Goal: Use online tool/utility

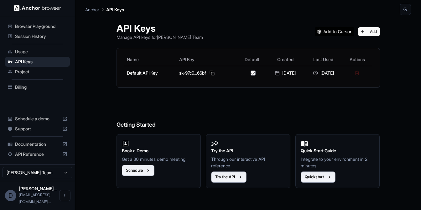
click at [38, 27] on span "Browser Playground" at bounding box center [41, 26] width 52 height 6
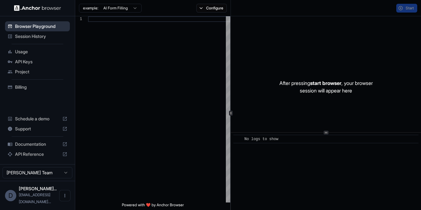
scroll to position [39, 0]
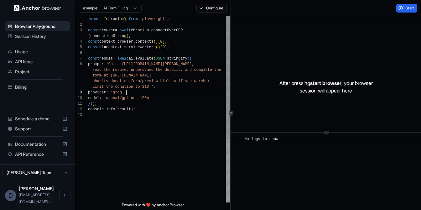
click at [126, 94] on div "import { chromium } from 'playwright' ; const browser = await chromium . connec…" at bounding box center [159, 157] width 142 height 282
click at [123, 96] on div "import { chromium } from 'playwright' ; const browser = await chromium . connec…" at bounding box center [159, 157] width 142 height 282
click at [148, 84] on div "import { chromium } from 'playwright' ; const browser = await chromium . connec…" at bounding box center [159, 157] width 142 height 282
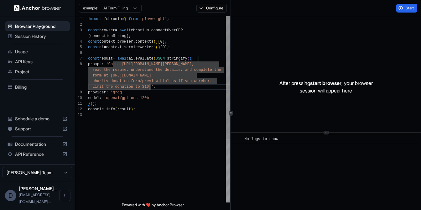
click at [162, 88] on div "import { chromium } from 'playwright' ; const browser = await chromium . connec…" at bounding box center [159, 157] width 142 height 282
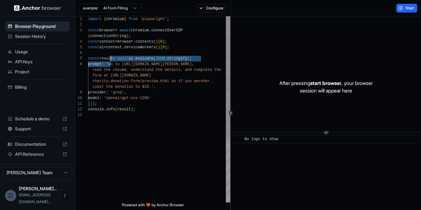
scroll to position [45, 0]
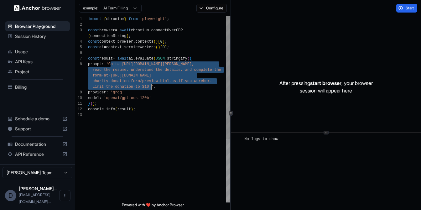
drag, startPoint x: 112, startPoint y: 61, endPoint x: 151, endPoint y: 86, distance: 46.3
click at [151, 86] on div "import { chromium } from 'playwright' ; const browser = await chromium . connec…" at bounding box center [159, 157] width 142 height 282
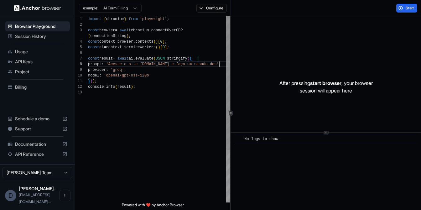
scroll to position [51, 0]
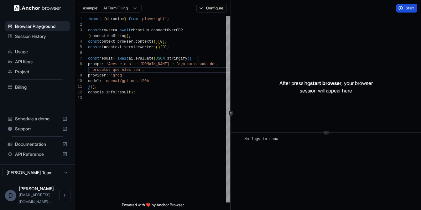
click at [402, 4] on button "Start" at bounding box center [406, 8] width 21 height 9
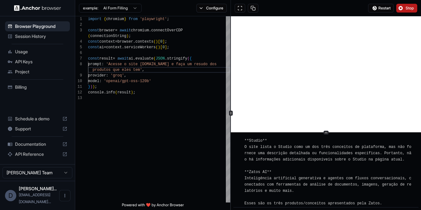
scroll to position [1090, 0]
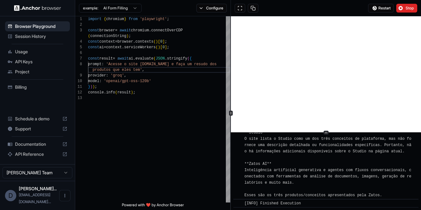
click at [356, 158] on div "[INFO] Resumo dos produtos da Zatos ( [DOMAIN_NAME] ): **NetOffice** A platafor…" at bounding box center [327, 129] width 167 height 138
click at [111, 144] on div "import { chromium } from 'playwright' ; const browser = await chromium . connec…" at bounding box center [159, 148] width 142 height 265
type textarea "**********"
click at [29, 39] on span "Session History" at bounding box center [41, 36] width 52 height 6
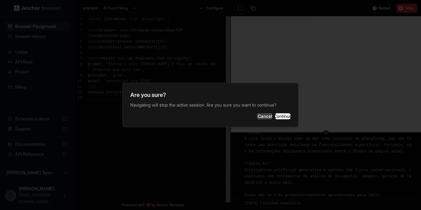
click at [257, 114] on button "Cancel" at bounding box center [265, 116] width 16 height 6
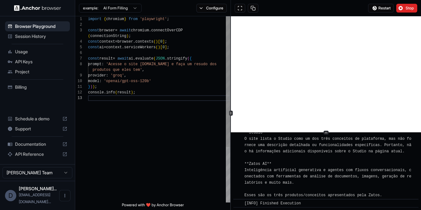
click at [151, 101] on div "import { chromium } from 'playwright' ; const browser = await chromium . connec…" at bounding box center [159, 148] width 142 height 265
click at [292, 160] on div "[INFO] Resumo dos produtos da Zatos ( [DOMAIN_NAME] ): **NetOffice** A platafor…" at bounding box center [327, 129] width 167 height 138
click at [405, 6] on button "Stop" at bounding box center [406, 8] width 21 height 9
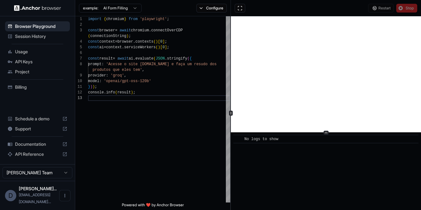
scroll to position [0, 0]
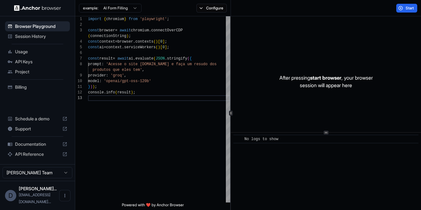
click at [18, 86] on span "Billing" at bounding box center [41, 87] width 52 height 6
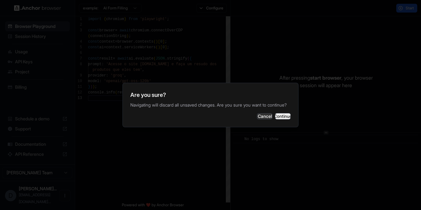
click at [277, 119] on button "Continue" at bounding box center [283, 116] width 16 height 6
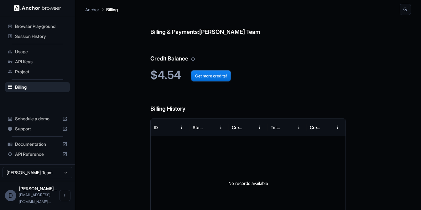
click at [25, 71] on span "Project" at bounding box center [41, 72] width 52 height 6
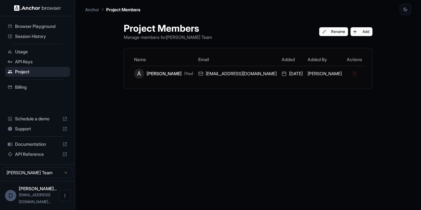
click at [32, 62] on span "API Keys" at bounding box center [41, 62] width 52 height 6
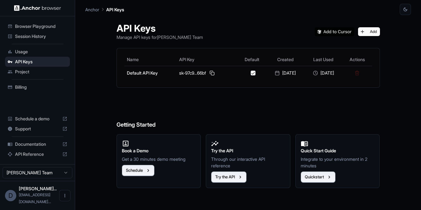
click at [28, 52] on span "Usage" at bounding box center [41, 52] width 52 height 6
